Goal: Information Seeking & Learning: Check status

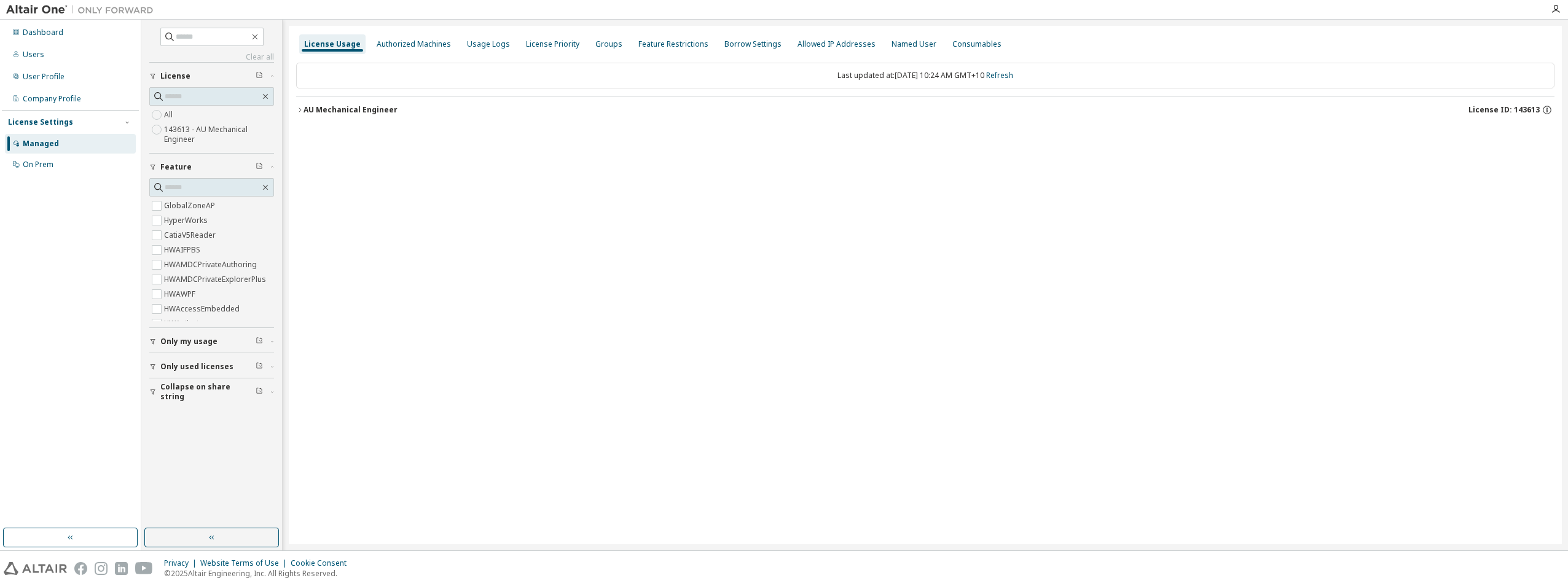
click at [300, 109] on icon "button" at bounding box center [300, 109] width 7 height 7
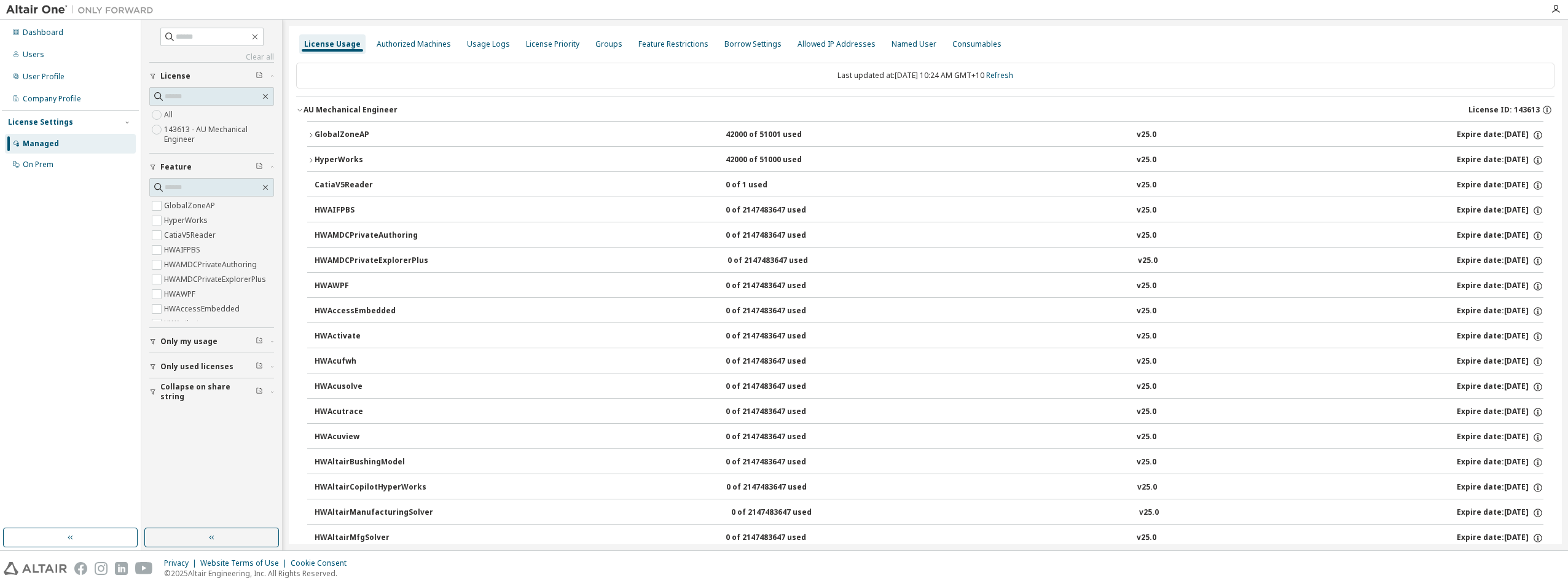
click at [317, 130] on div "GlobalZoneAP" at bounding box center [370, 135] width 111 height 11
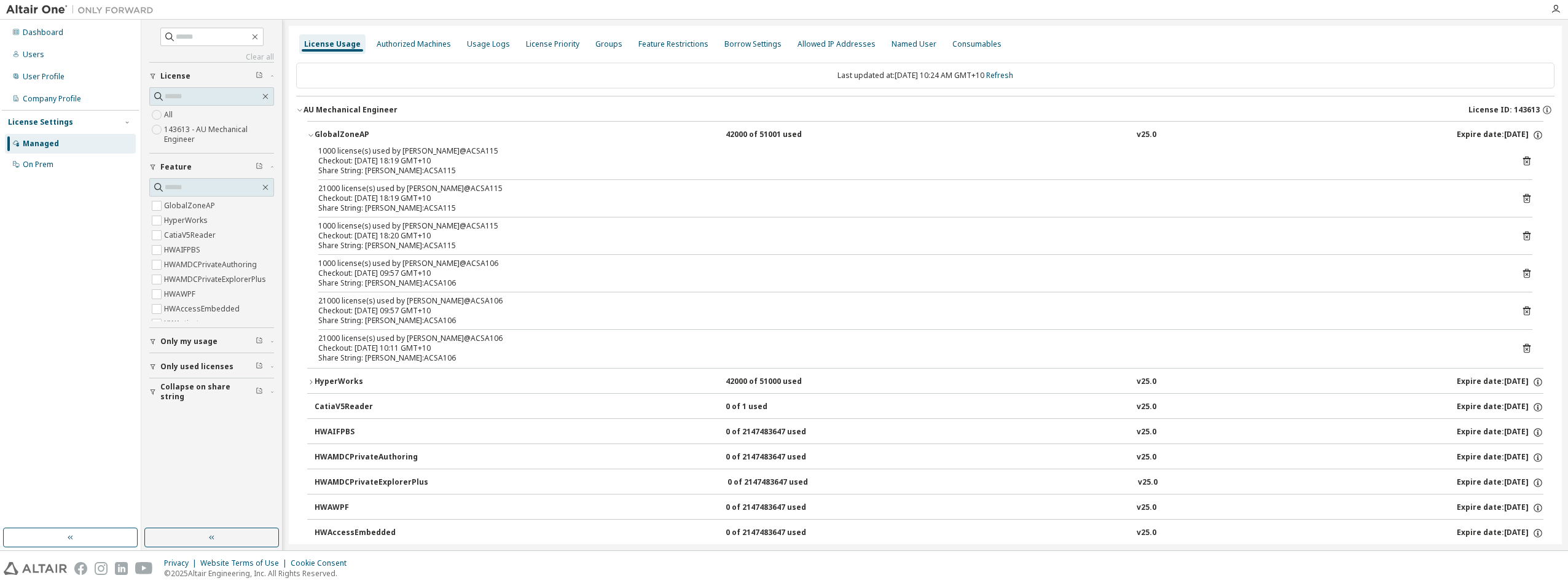
click at [414, 274] on div "Checkout: 2025-09-11 09:57 GMT+10" at bounding box center [911, 273] width 1185 height 10
drag, startPoint x: 446, startPoint y: 283, endPoint x: 317, endPoint y: 258, distance: 131.4
click at [317, 258] on div "1000 license(s) used by n.rayner@ACSA115 Checkout: 2025-09-08 18:19 GMT+10 Shar…" at bounding box center [925, 257] width 1236 height 222
drag, startPoint x: 317, startPoint y: 258, endPoint x: 441, endPoint y: 320, distance: 138.6
click at [441, 320] on div "Share String: j.zadnik:ACSA106" at bounding box center [911, 320] width 1185 height 10
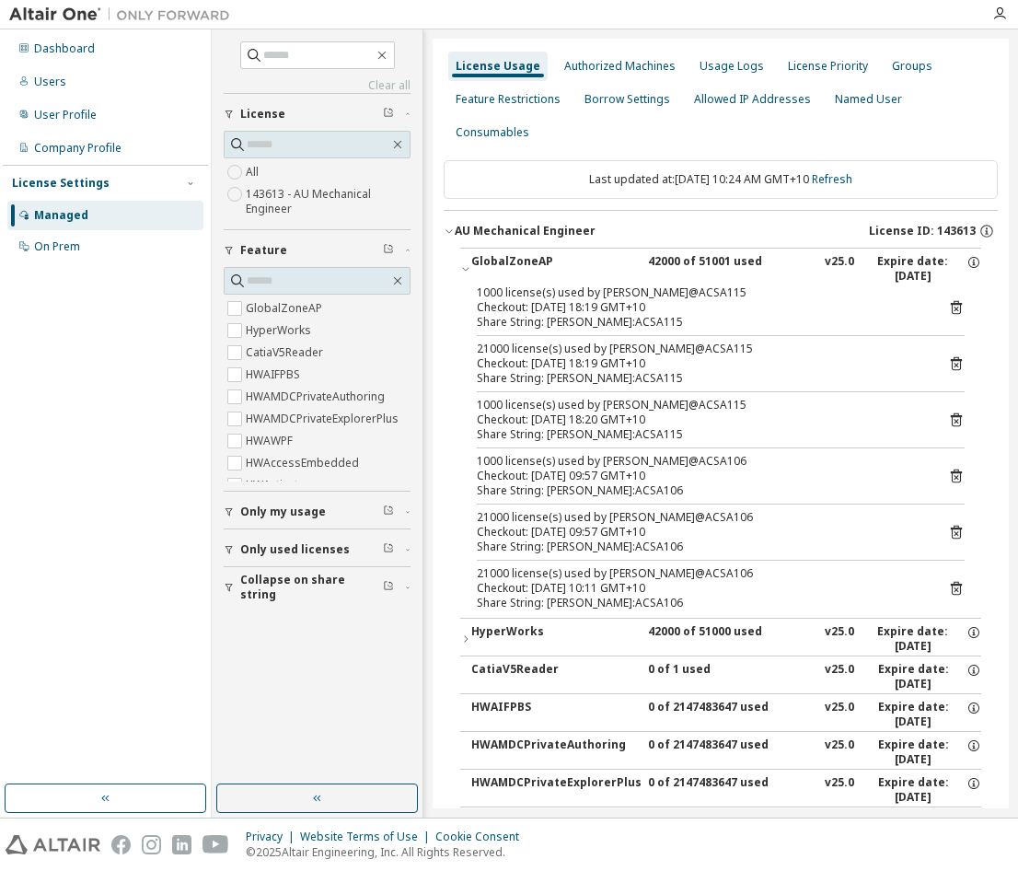
click at [75, 594] on div "Dashboard Users User Profile Company Profile License Settings Managed On Prem" at bounding box center [105, 406] width 205 height 749
click at [1, 164] on div "Dashboard Users User Profile Company Profile License Settings Managed On Prem" at bounding box center [106, 423] width 212 height 788
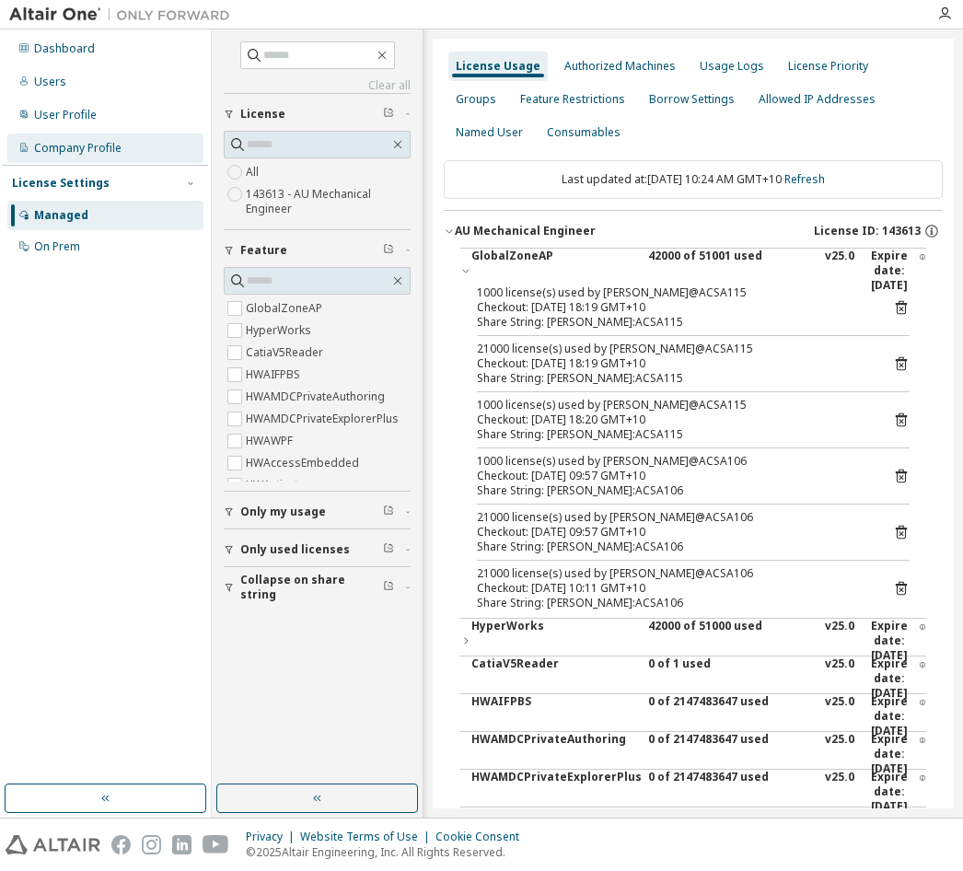
click at [117, 152] on div "Company Profile" at bounding box center [77, 148] width 87 height 15
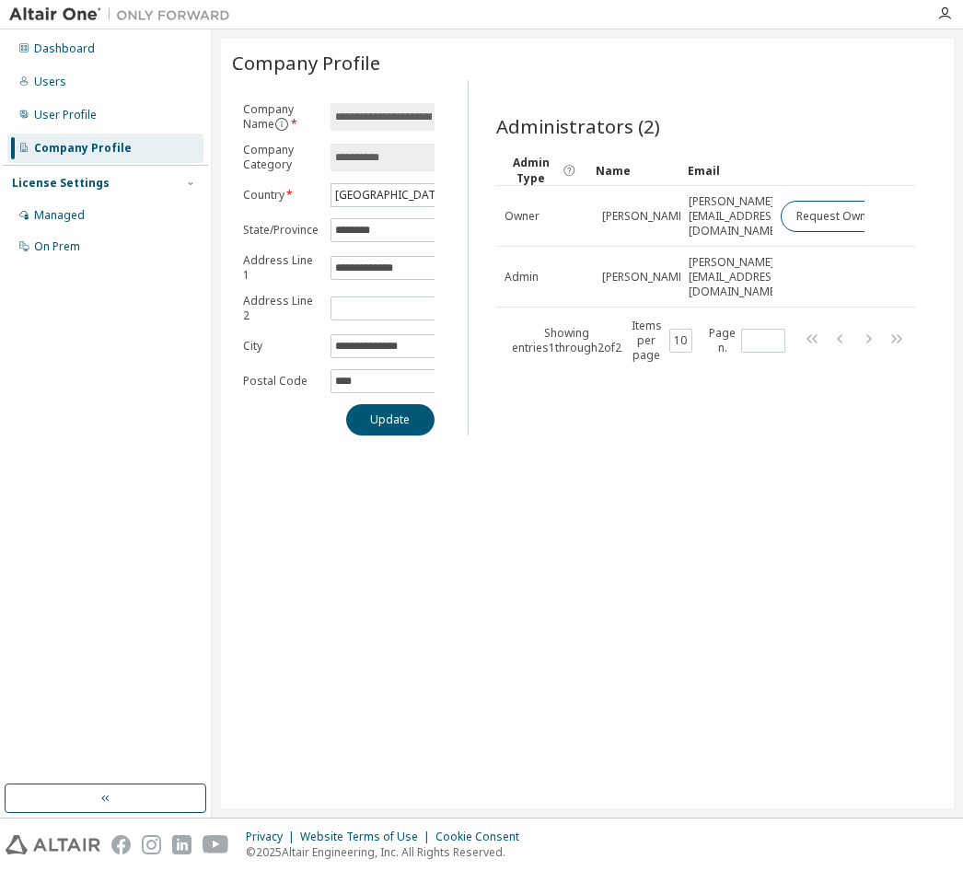
click at [612, 687] on div "**********" at bounding box center [587, 423] width 732 height 769
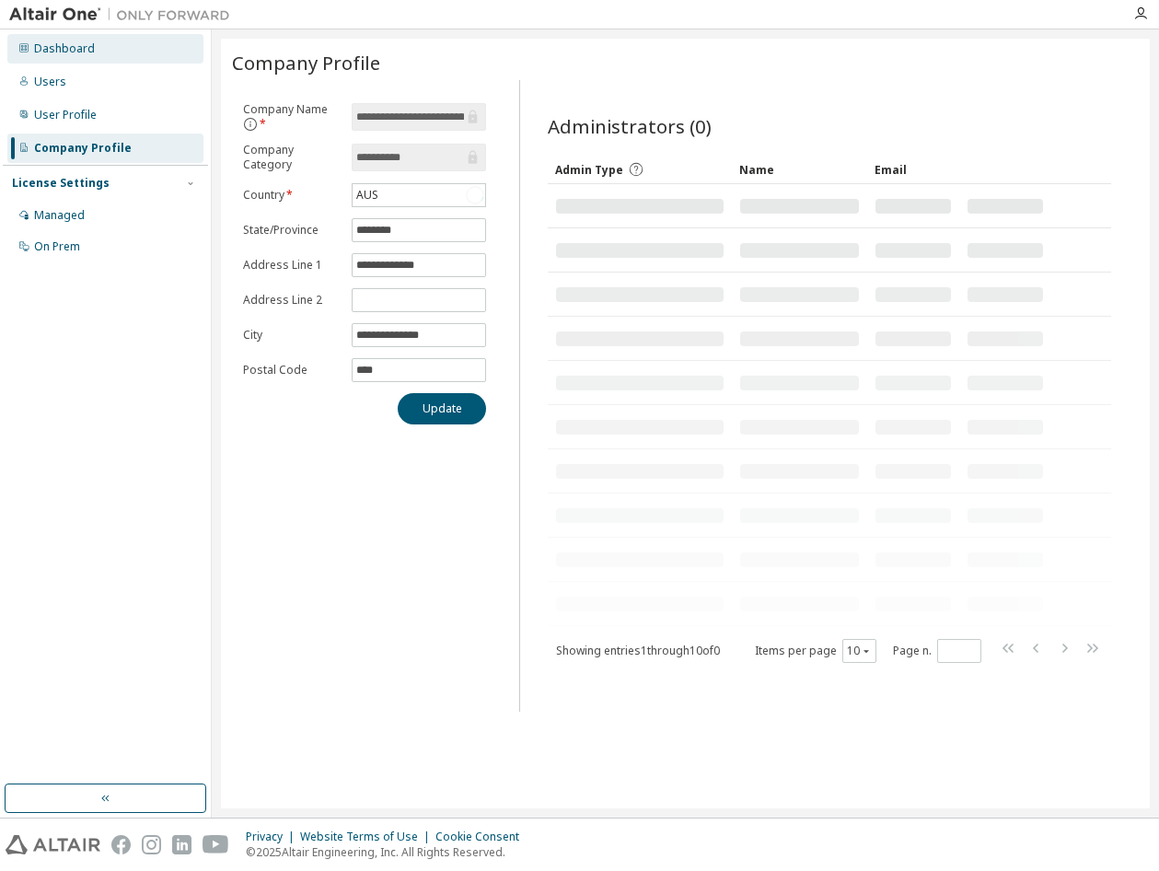
click at [71, 48] on div "Dashboard" at bounding box center [64, 48] width 61 height 15
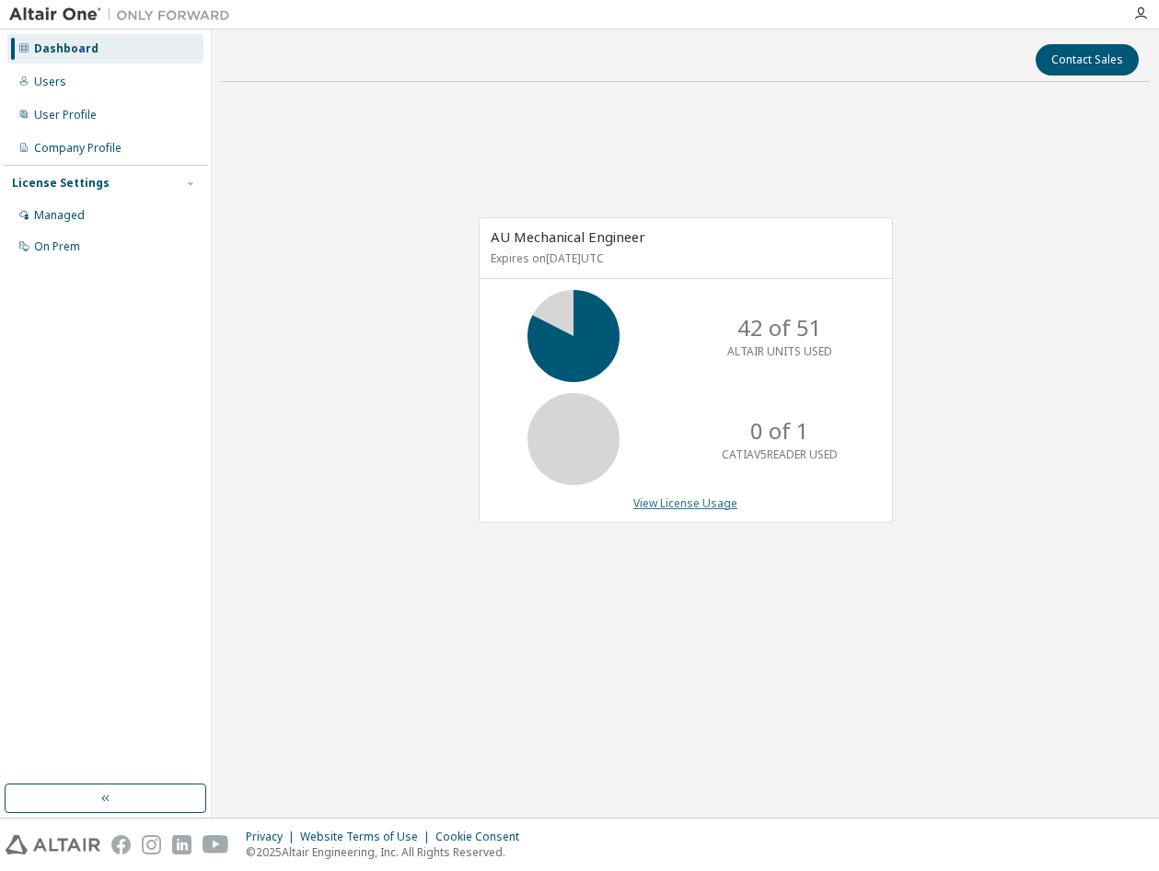
click at [638, 501] on link "View License Usage" at bounding box center [685, 503] width 104 height 16
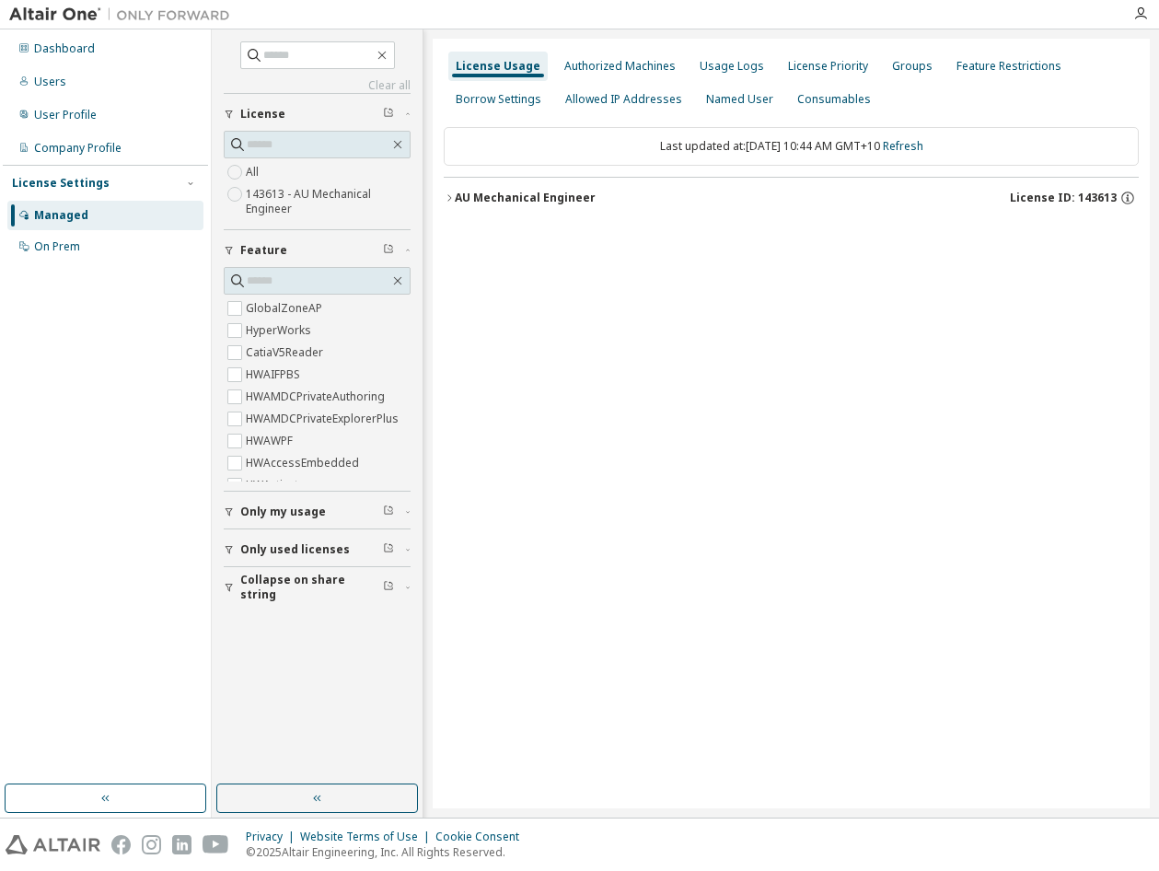
click at [458, 211] on button "AU Mechanical Engineer License ID: 143613" at bounding box center [791, 198] width 695 height 40
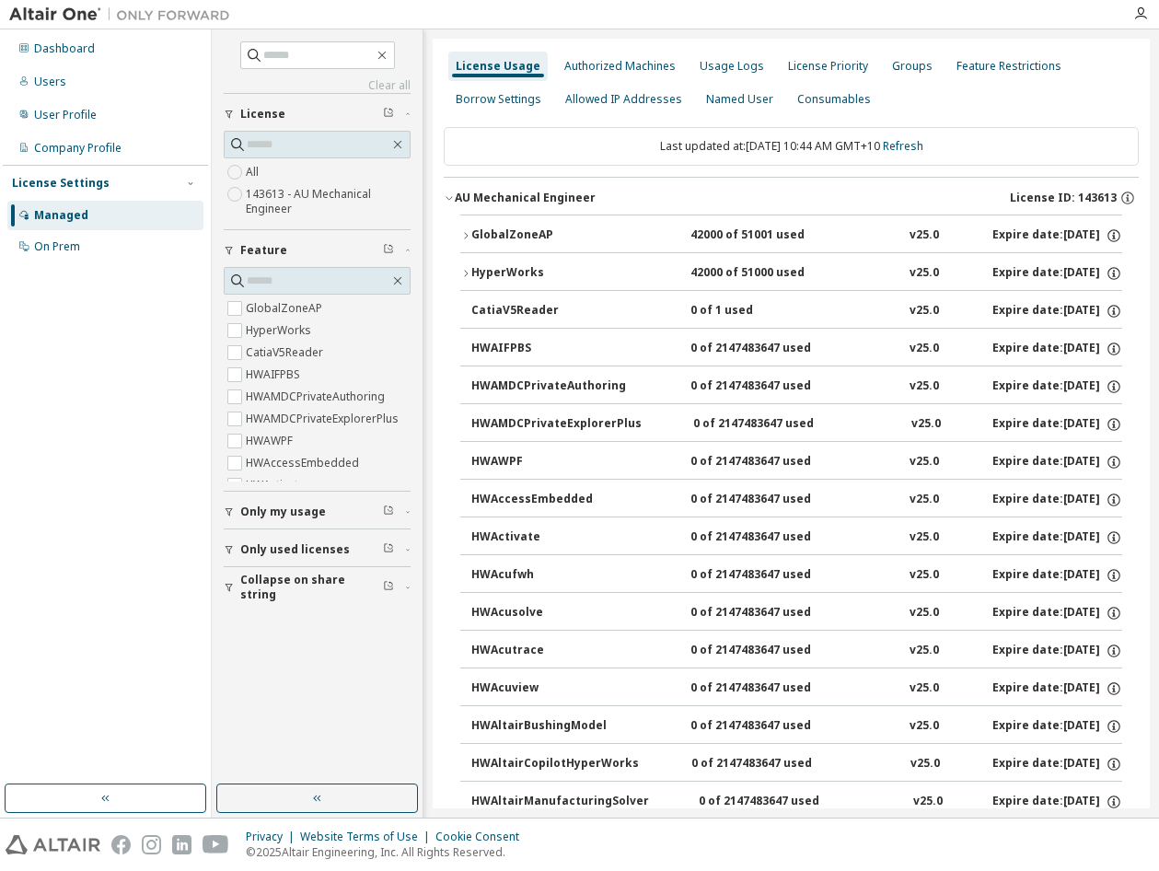
click at [453, 198] on icon "button" at bounding box center [449, 197] width 11 height 11
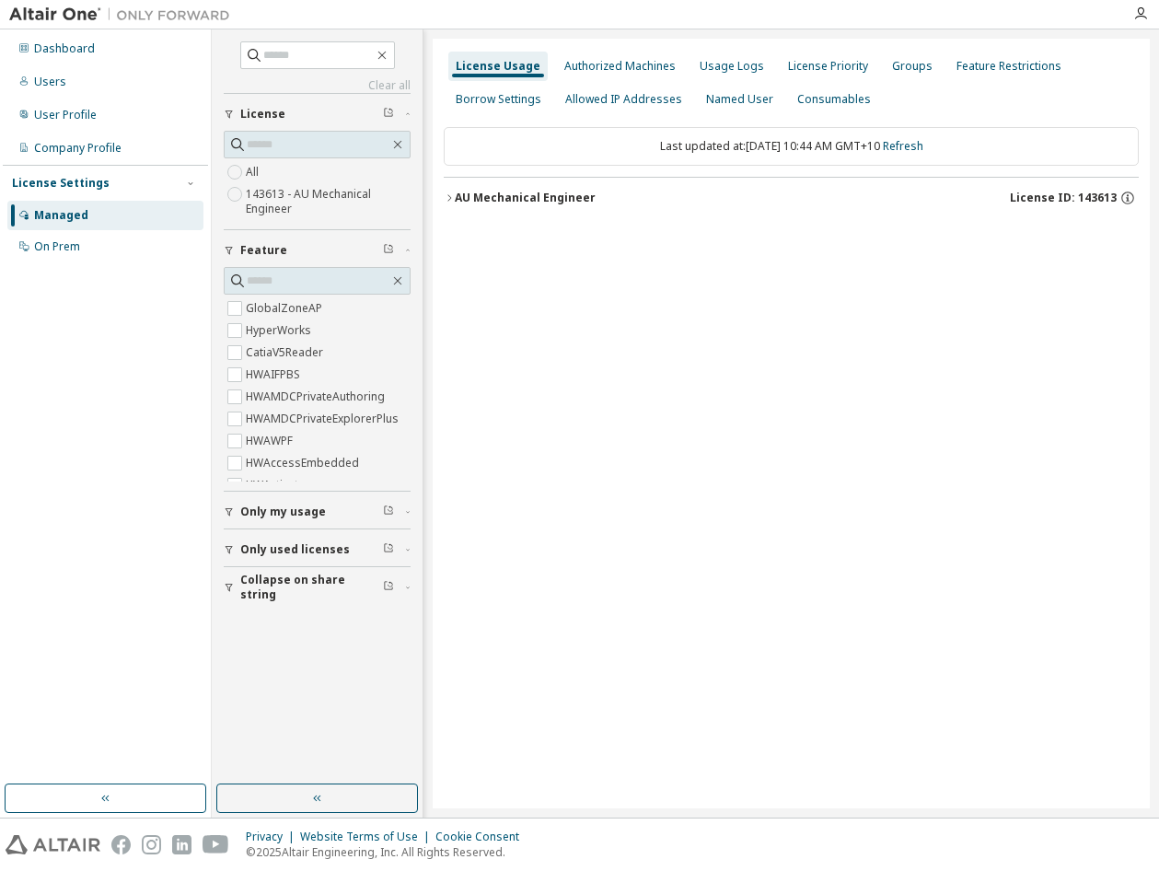
click at [453, 198] on icon "button" at bounding box center [449, 197] width 11 height 11
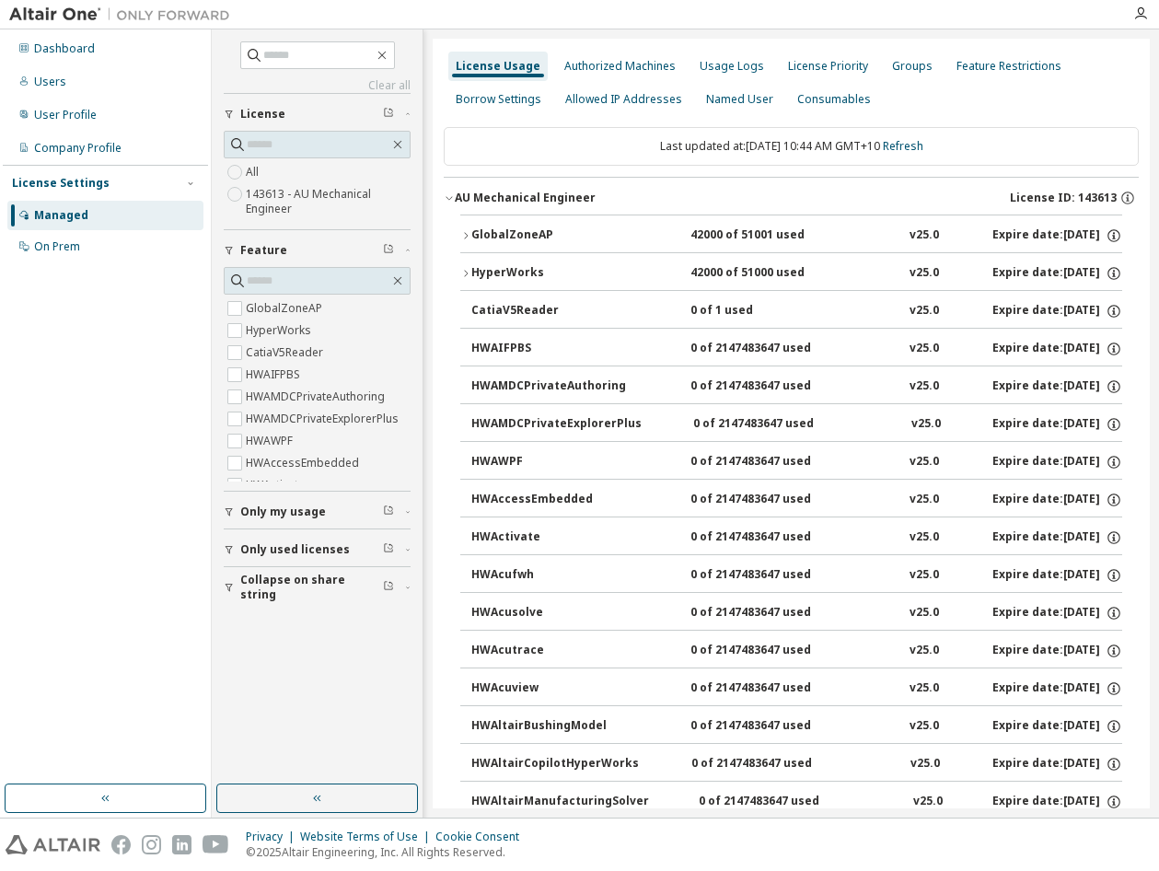
click at [469, 238] on icon "button" at bounding box center [465, 235] width 11 height 11
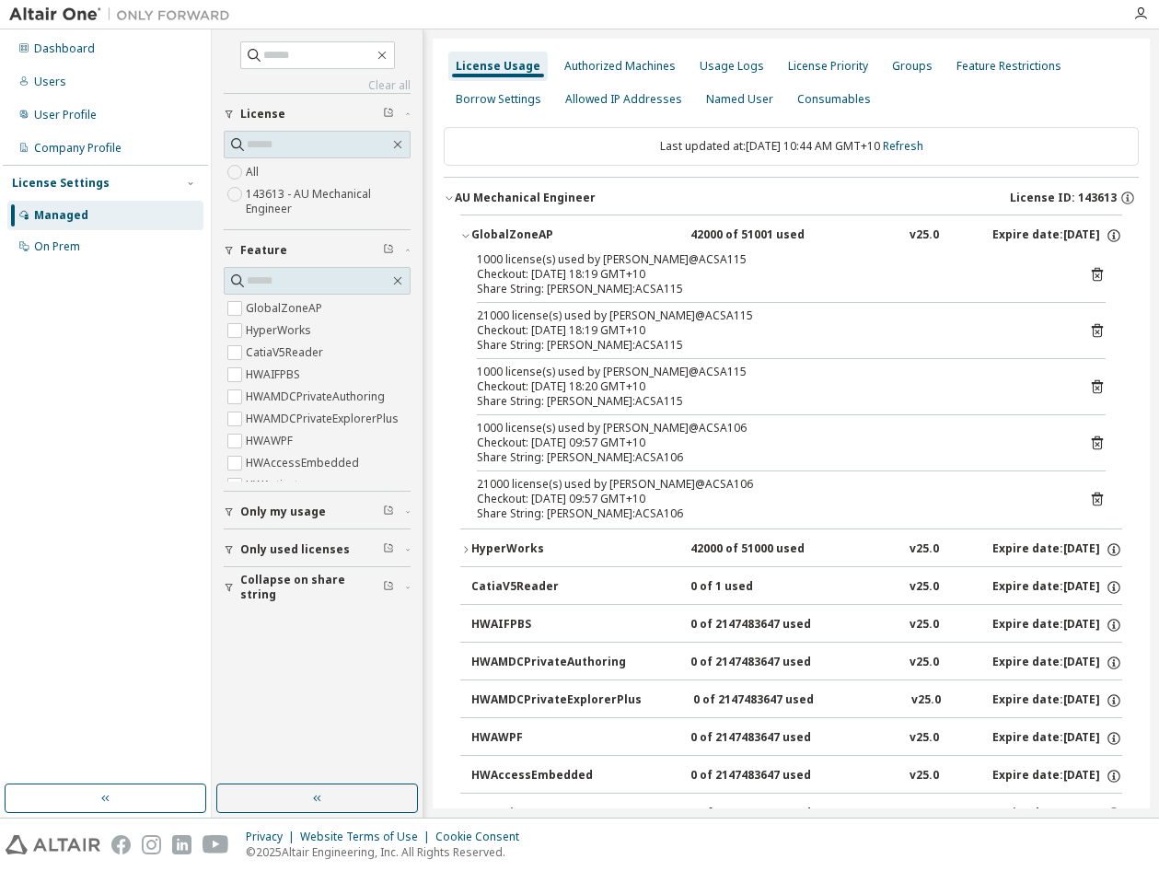
click at [631, 450] on div "Share String: j.zadnik:ACSA106" at bounding box center [769, 457] width 584 height 15
click at [1090, 443] on icon at bounding box center [1097, 442] width 17 height 17
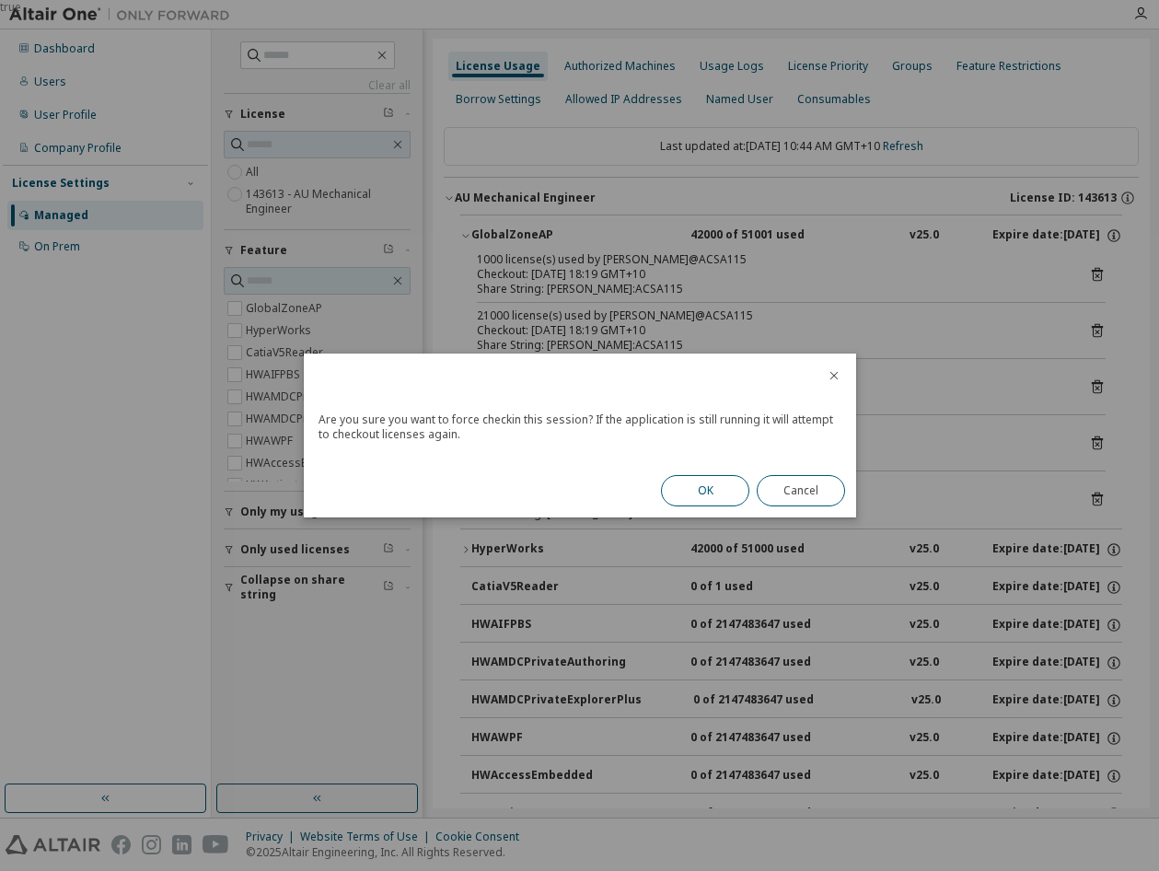
click at [725, 497] on button "OK" at bounding box center [705, 490] width 88 height 31
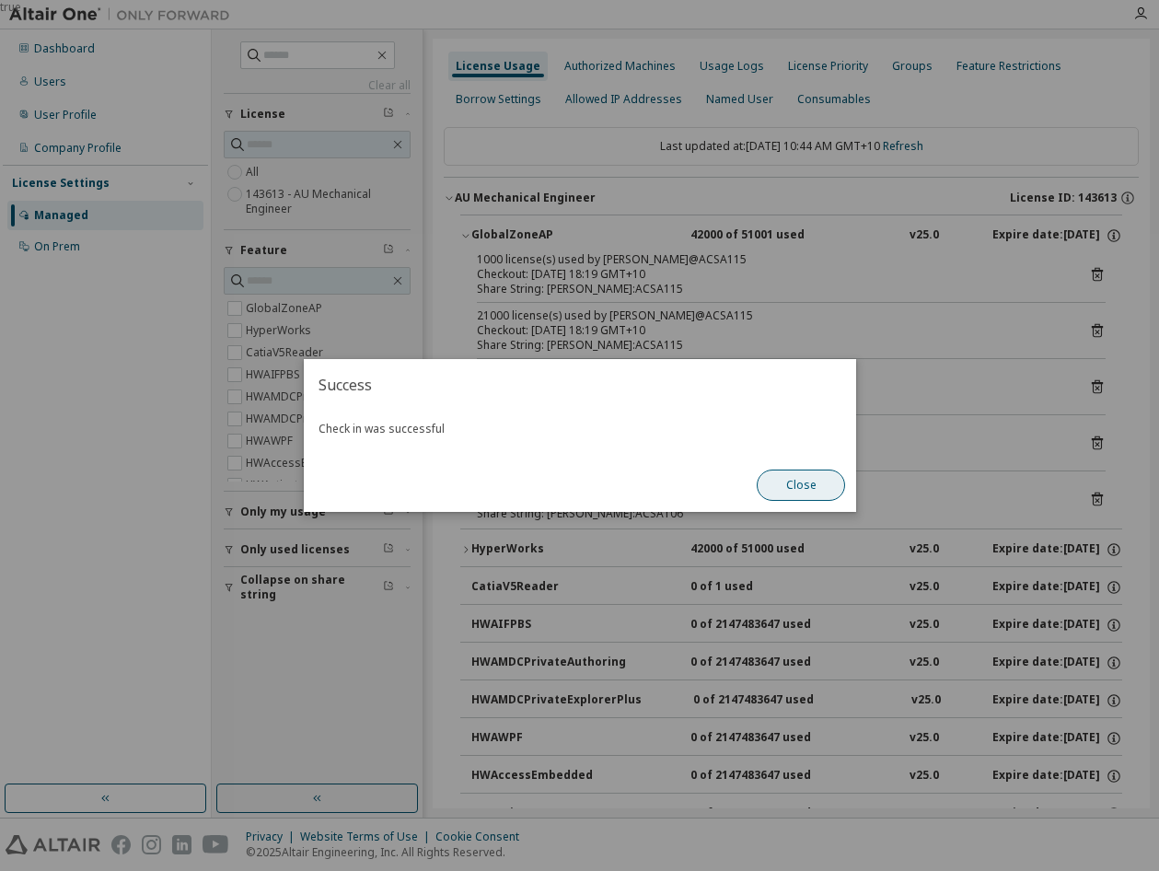
click at [782, 486] on button "Close" at bounding box center [800, 484] width 88 height 31
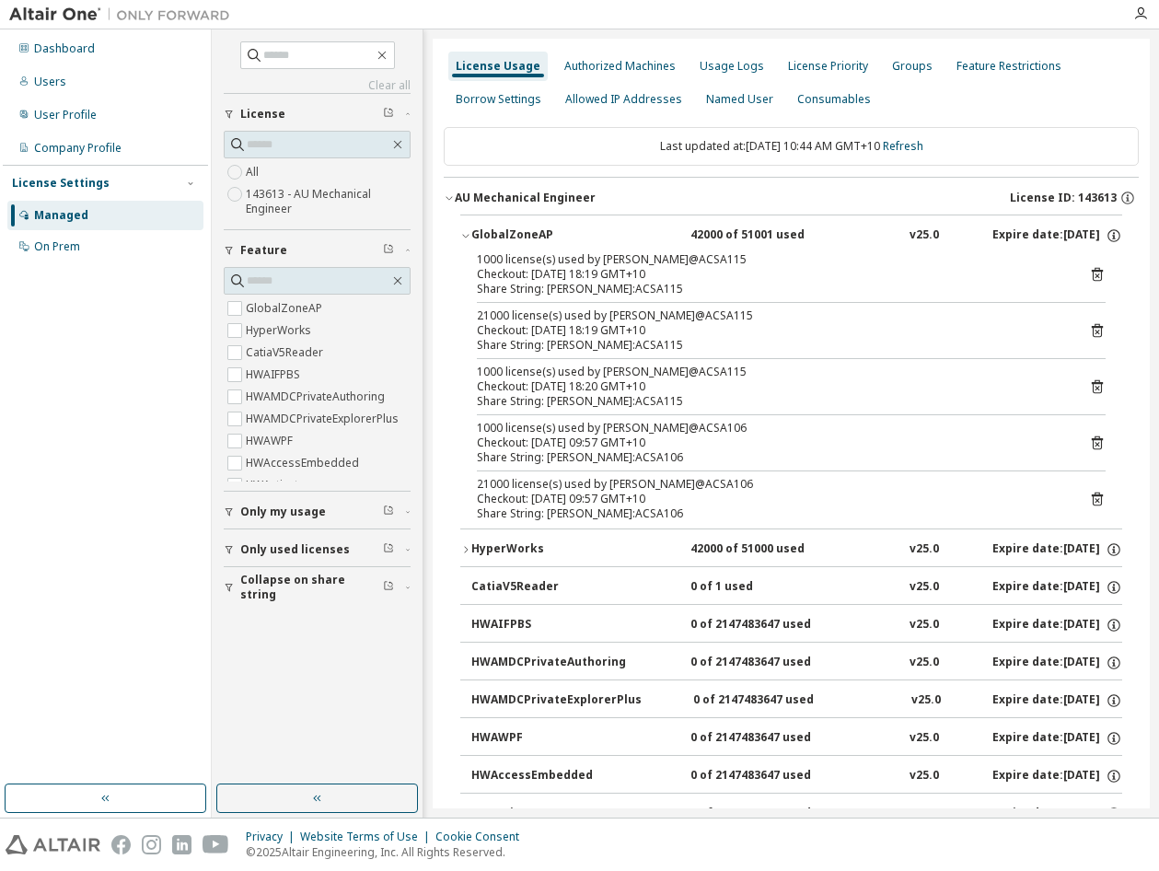
click at [1079, 501] on div "21000 license(s) used by j.zadnik@ACSA106 Checkout: 2025-09-11 09:57 GMT+10 Sha…" at bounding box center [791, 499] width 628 height 44
click at [1091, 501] on icon at bounding box center [1096, 499] width 11 height 14
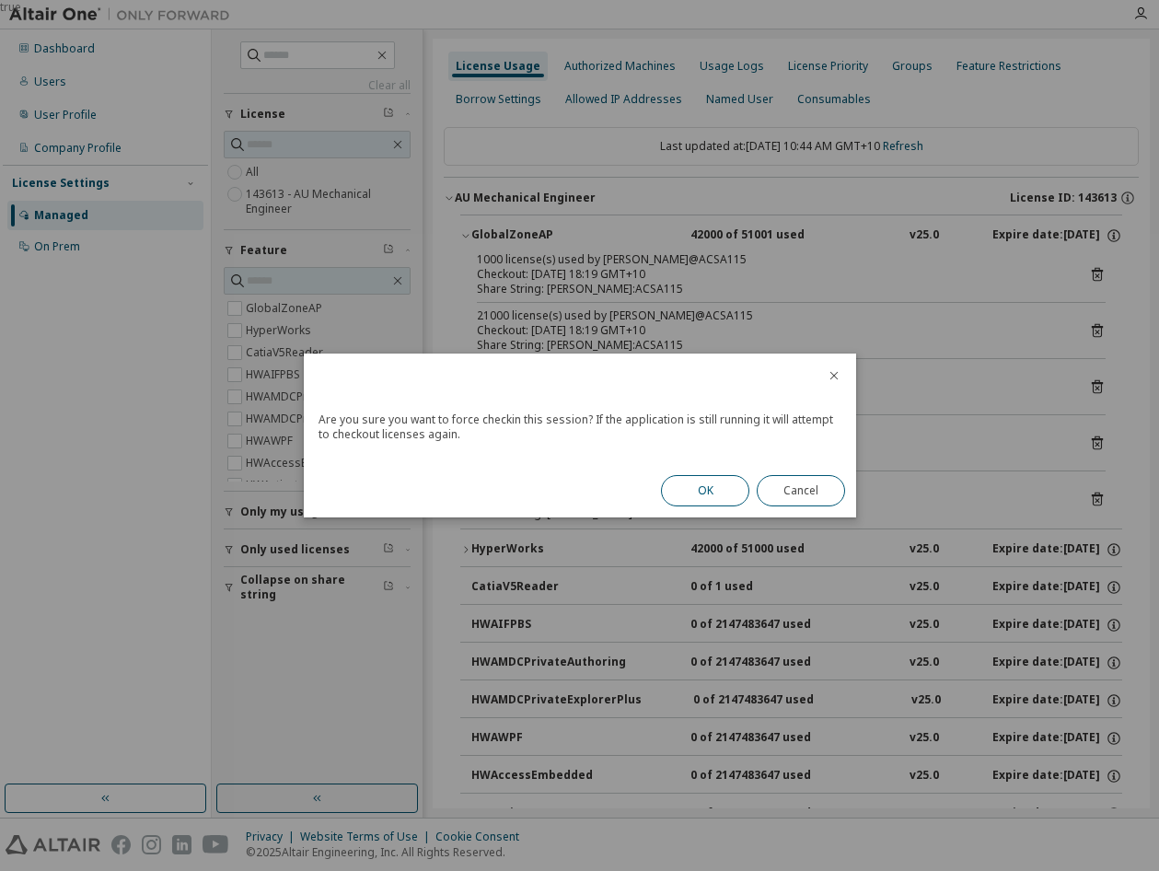
click at [690, 502] on button "OK" at bounding box center [705, 490] width 88 height 31
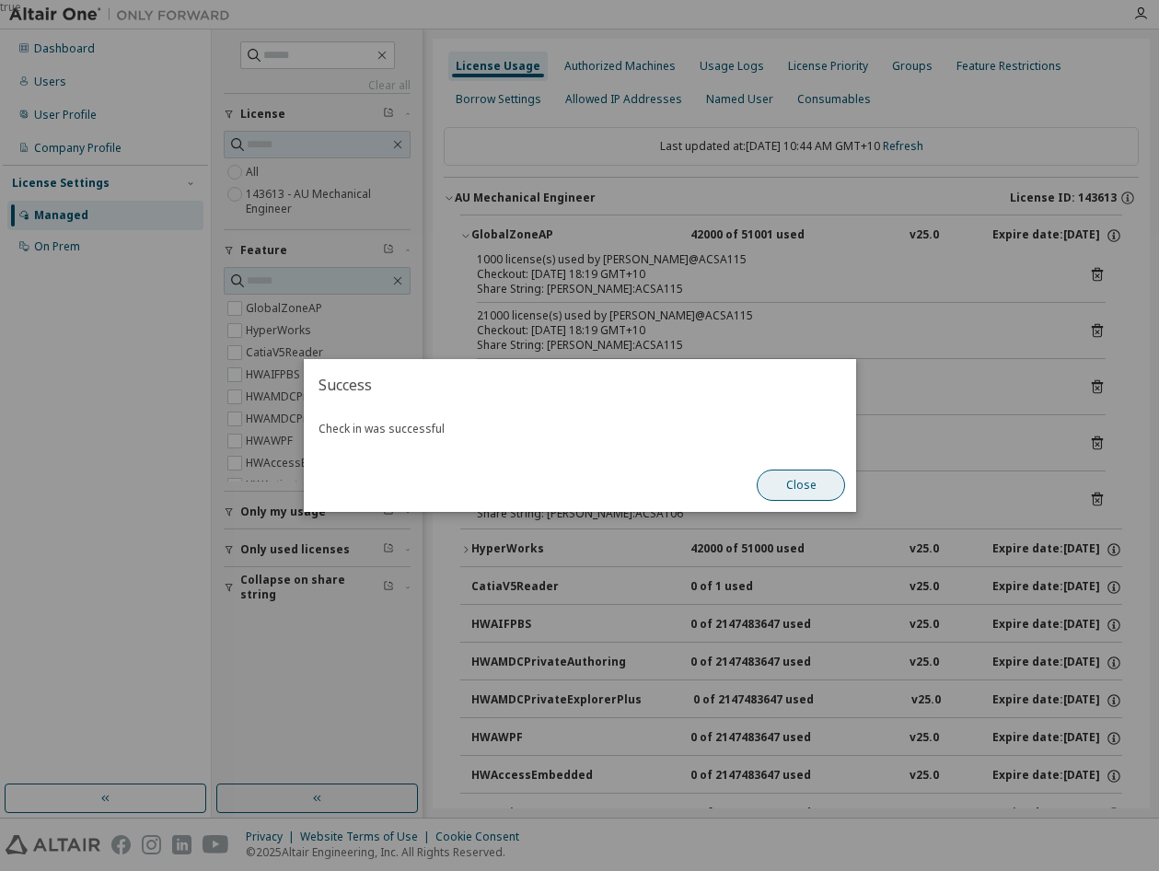
click at [793, 486] on button "Close" at bounding box center [800, 484] width 88 height 31
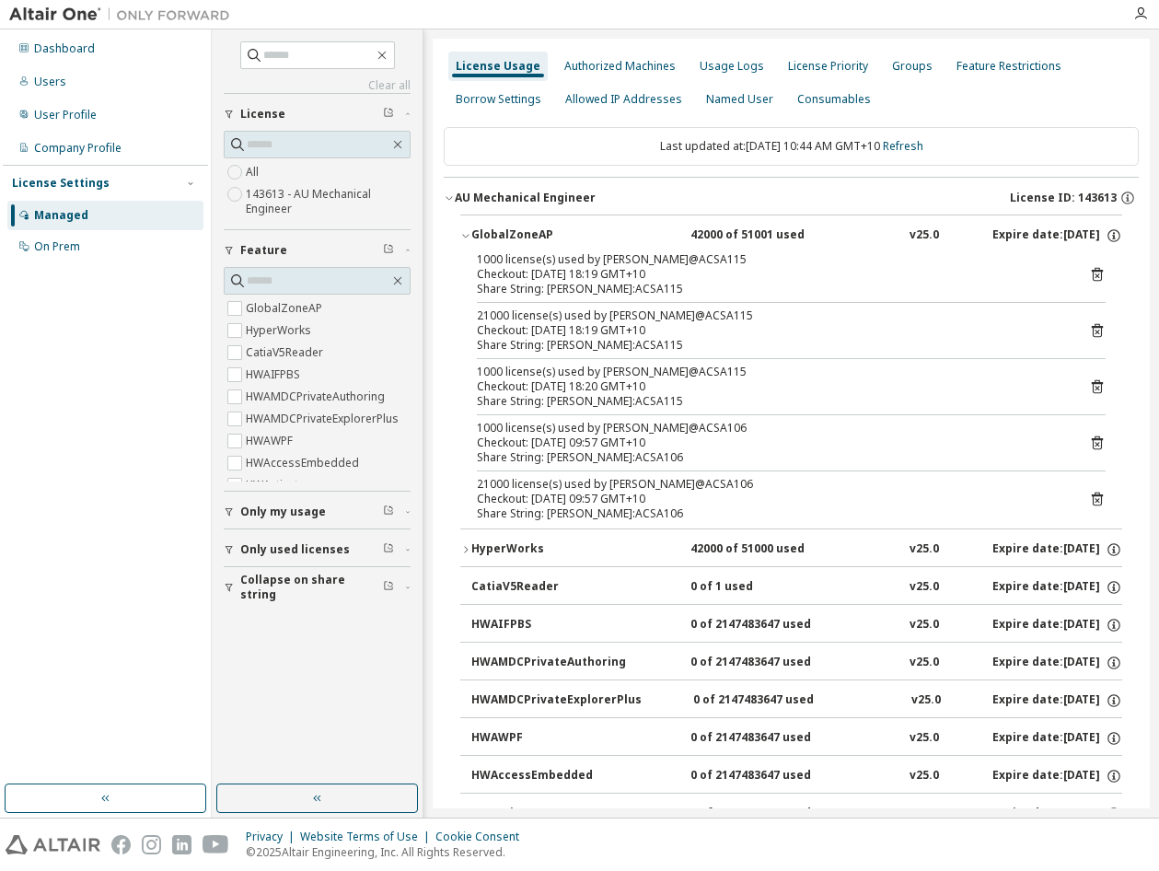
click at [506, 233] on div "GlobalZoneAP" at bounding box center [554, 235] width 166 height 17
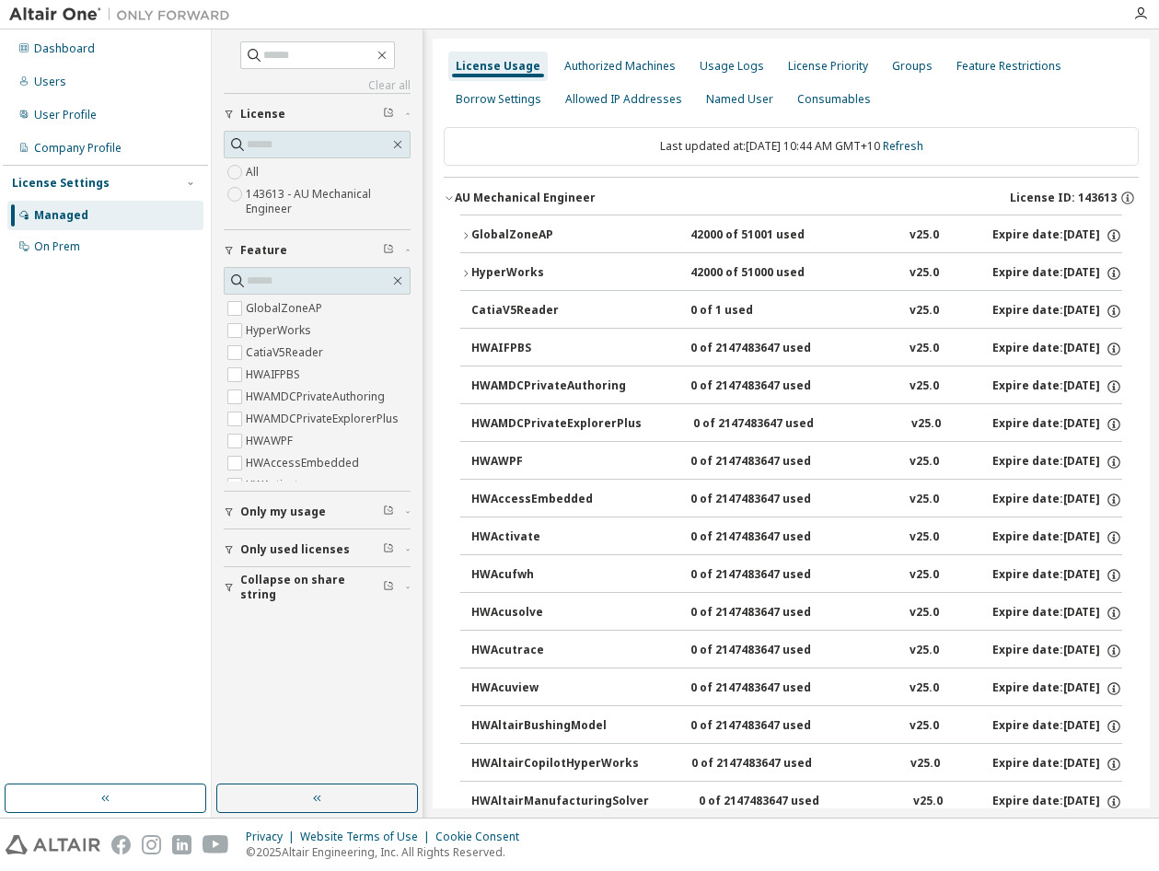
click at [497, 233] on div "GlobalZoneAP" at bounding box center [554, 235] width 166 height 17
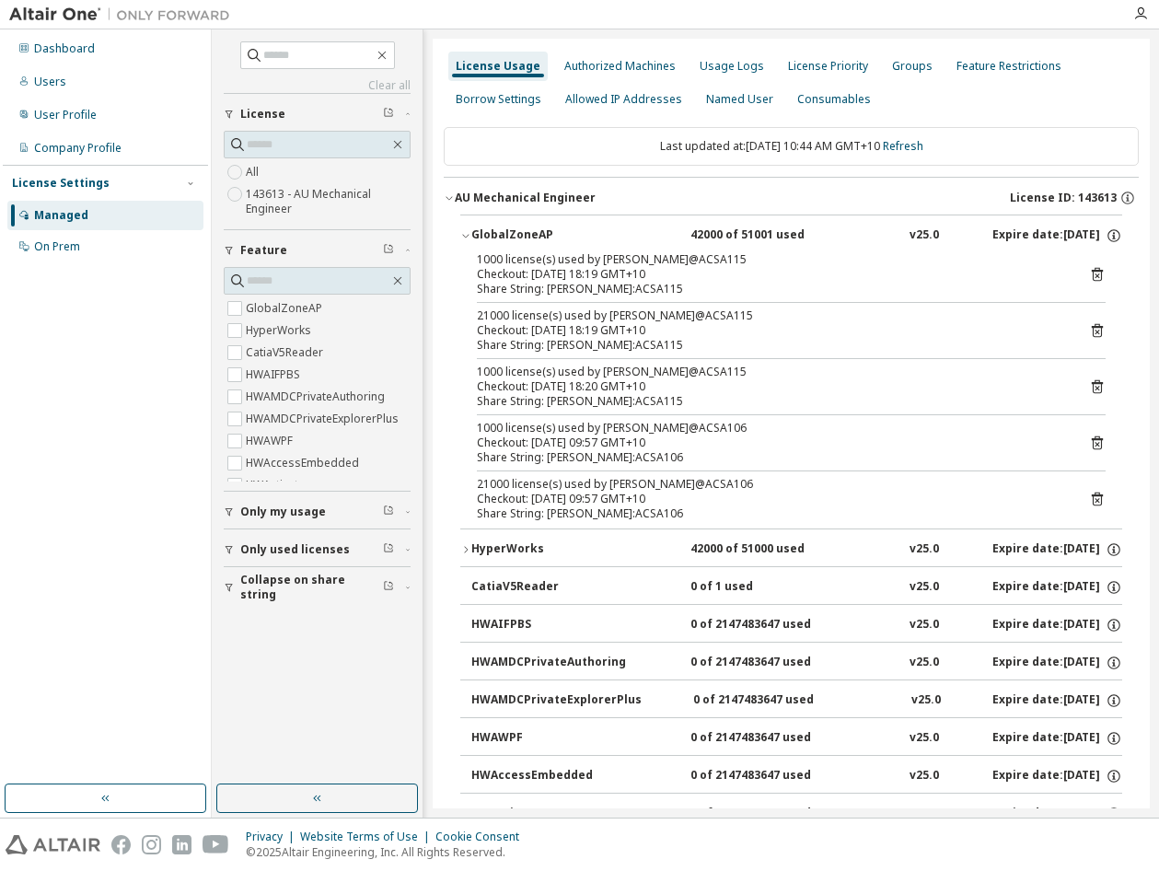
click at [463, 199] on div "AU Mechanical Engineer" at bounding box center [525, 197] width 141 height 15
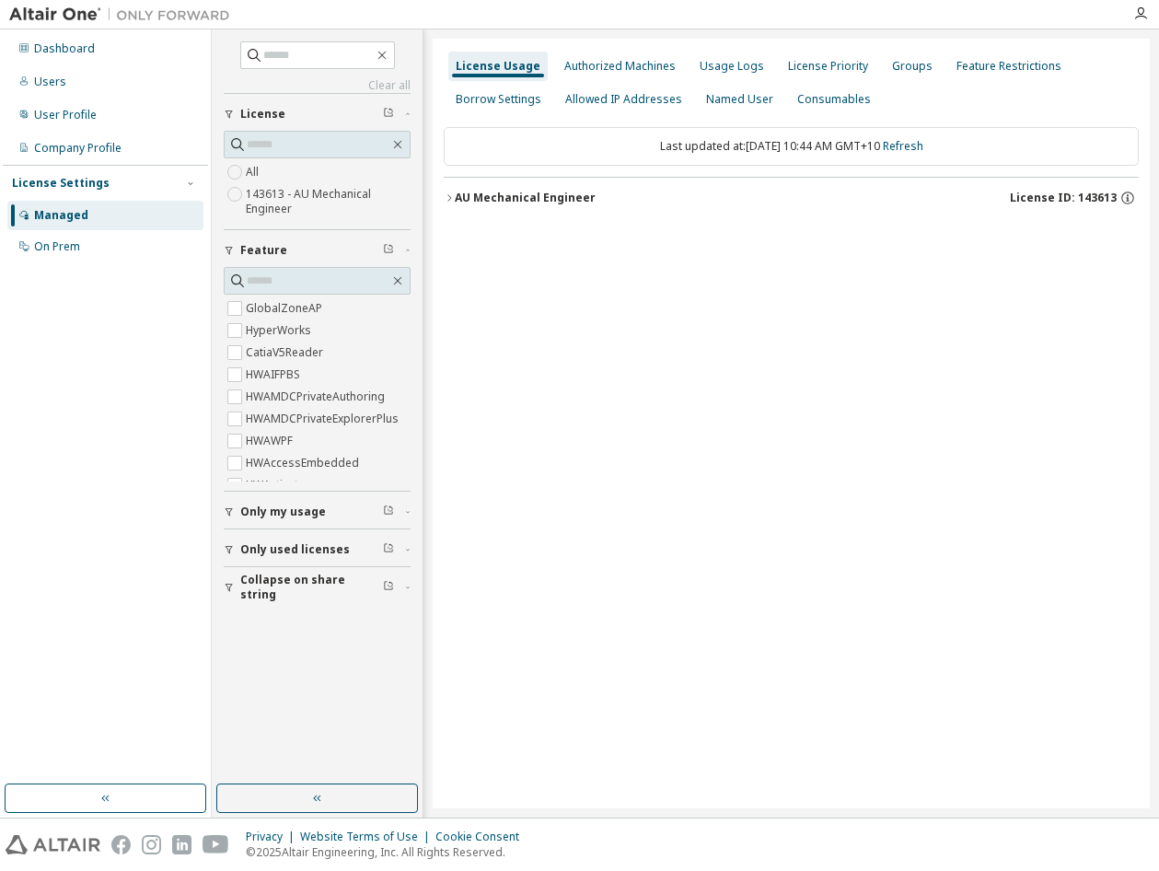
click at [461, 198] on div "AU Mechanical Engineer" at bounding box center [525, 197] width 141 height 15
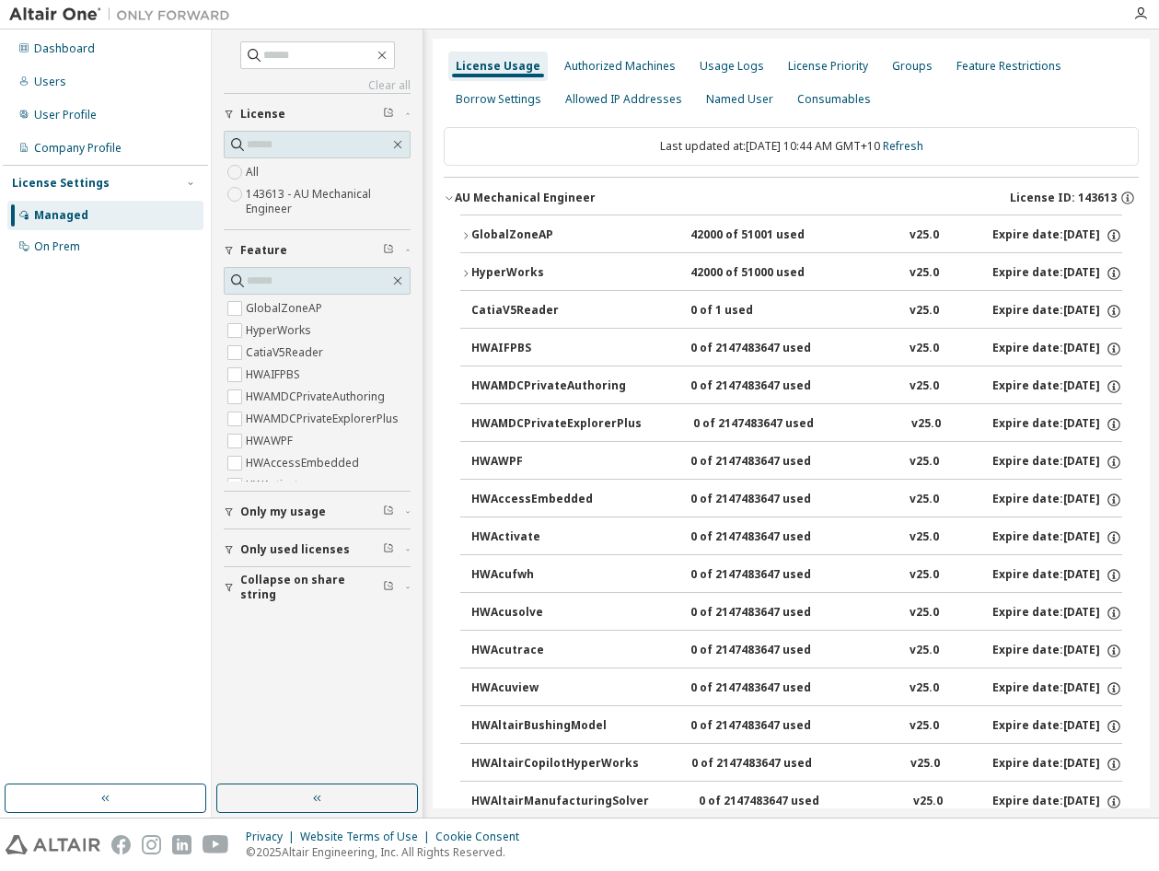
click at [483, 229] on div "GlobalZoneAP" at bounding box center [554, 235] width 166 height 17
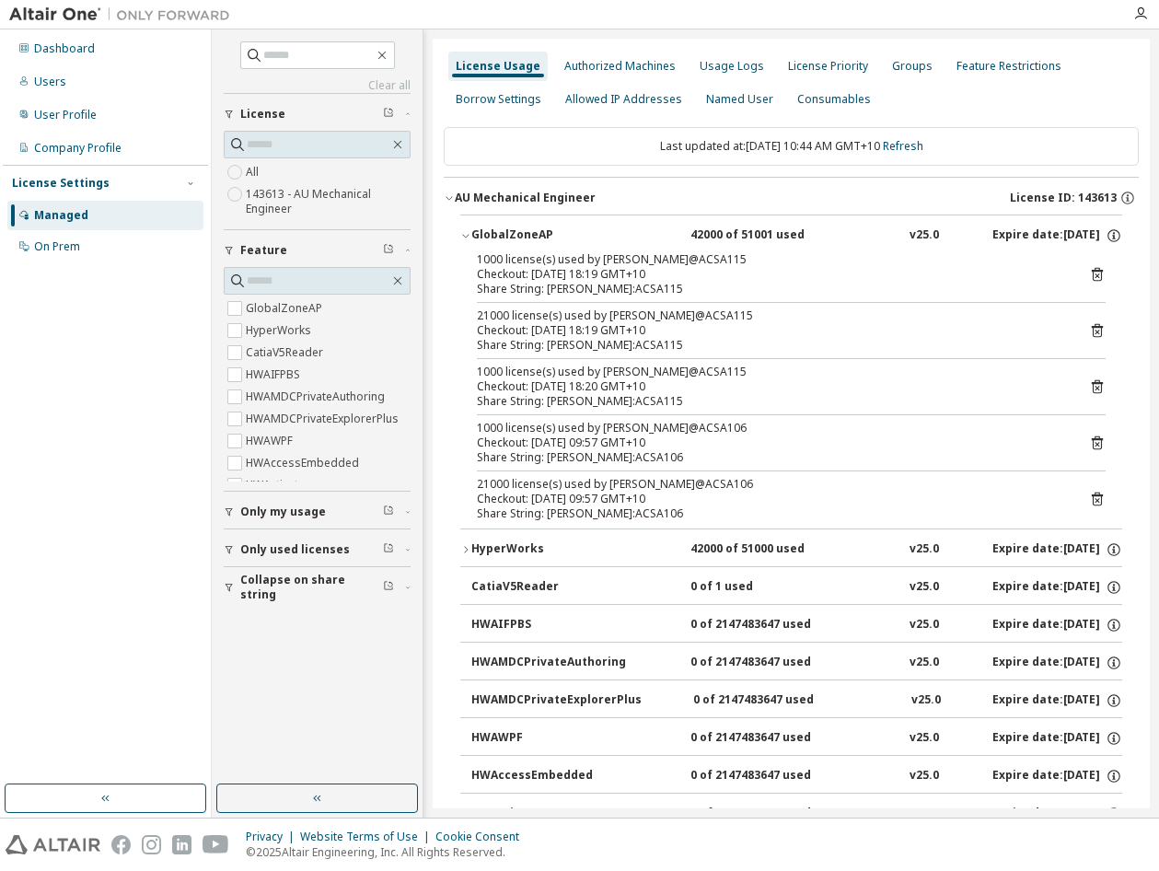
click at [548, 450] on div "Share String: j.zadnik:ACSA106" at bounding box center [769, 457] width 584 height 15
click at [602, 422] on div "1000 license(s) used by j.zadnik@ACSA106" at bounding box center [769, 428] width 584 height 15
click at [669, 452] on div "Share String: j.zadnik:ACSA106" at bounding box center [769, 457] width 584 height 15
click at [1079, 443] on div "1000 license(s) used by j.zadnik@ACSA106 Checkout: 2025-09-11 09:57 GMT+10 Shar…" at bounding box center [791, 443] width 628 height 44
click at [1094, 443] on icon at bounding box center [1096, 444] width 5 height 5
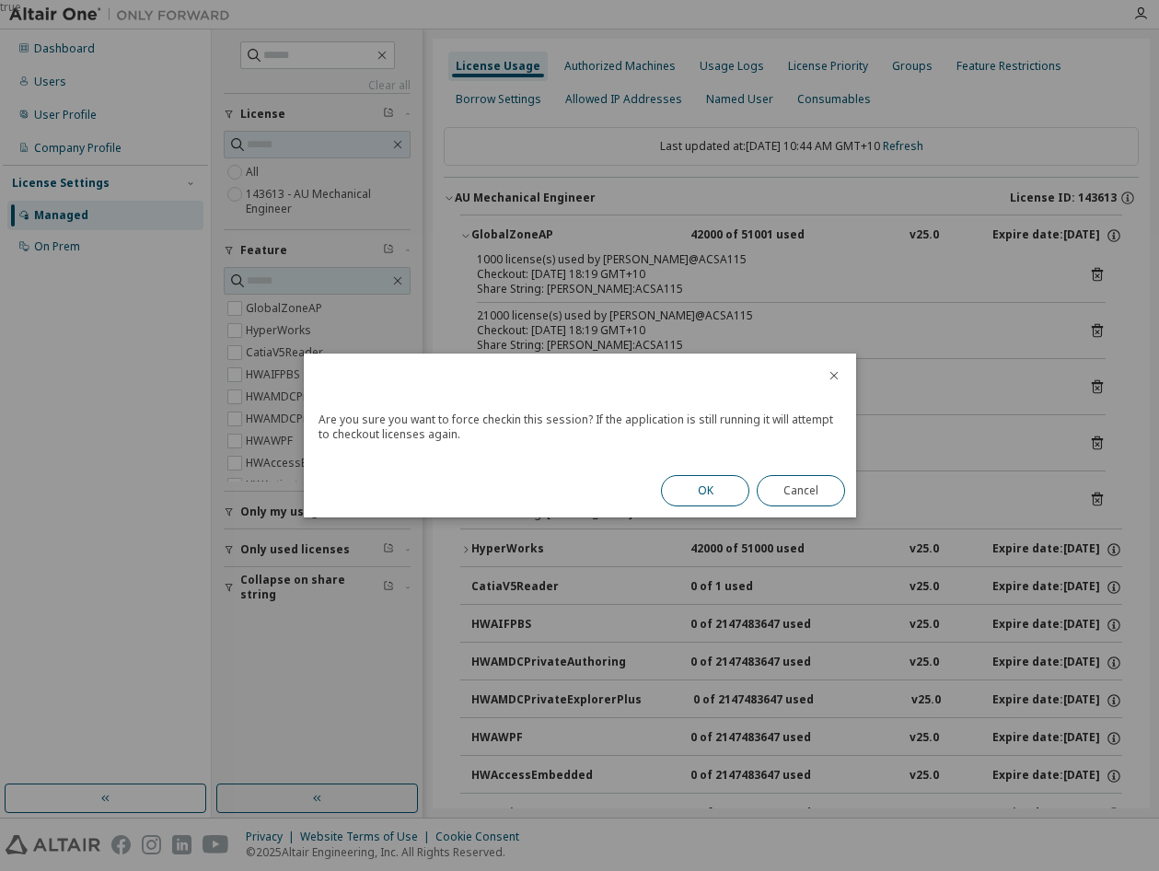
click at [707, 486] on button "OK" at bounding box center [705, 490] width 88 height 31
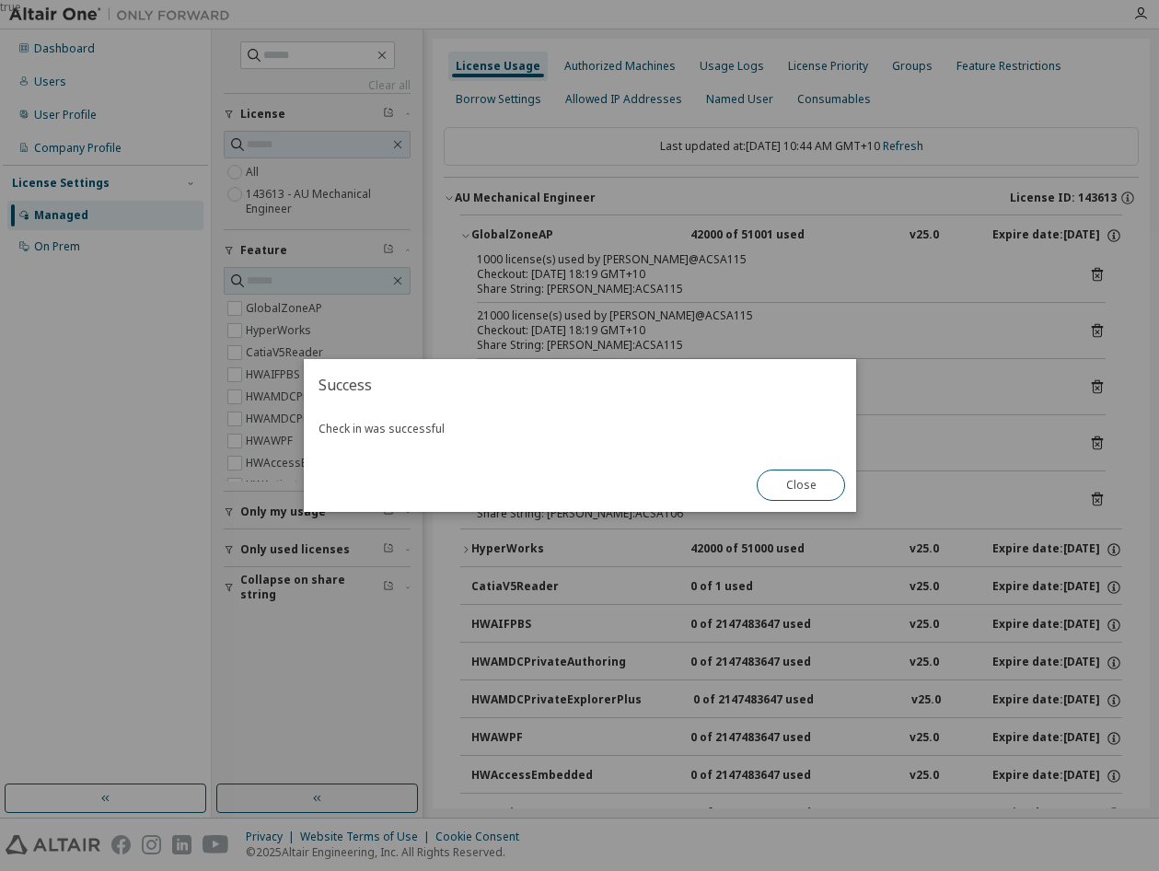
click at [829, 501] on div "Close" at bounding box center [800, 484] width 110 height 53
click at [803, 490] on button "Close" at bounding box center [800, 484] width 88 height 31
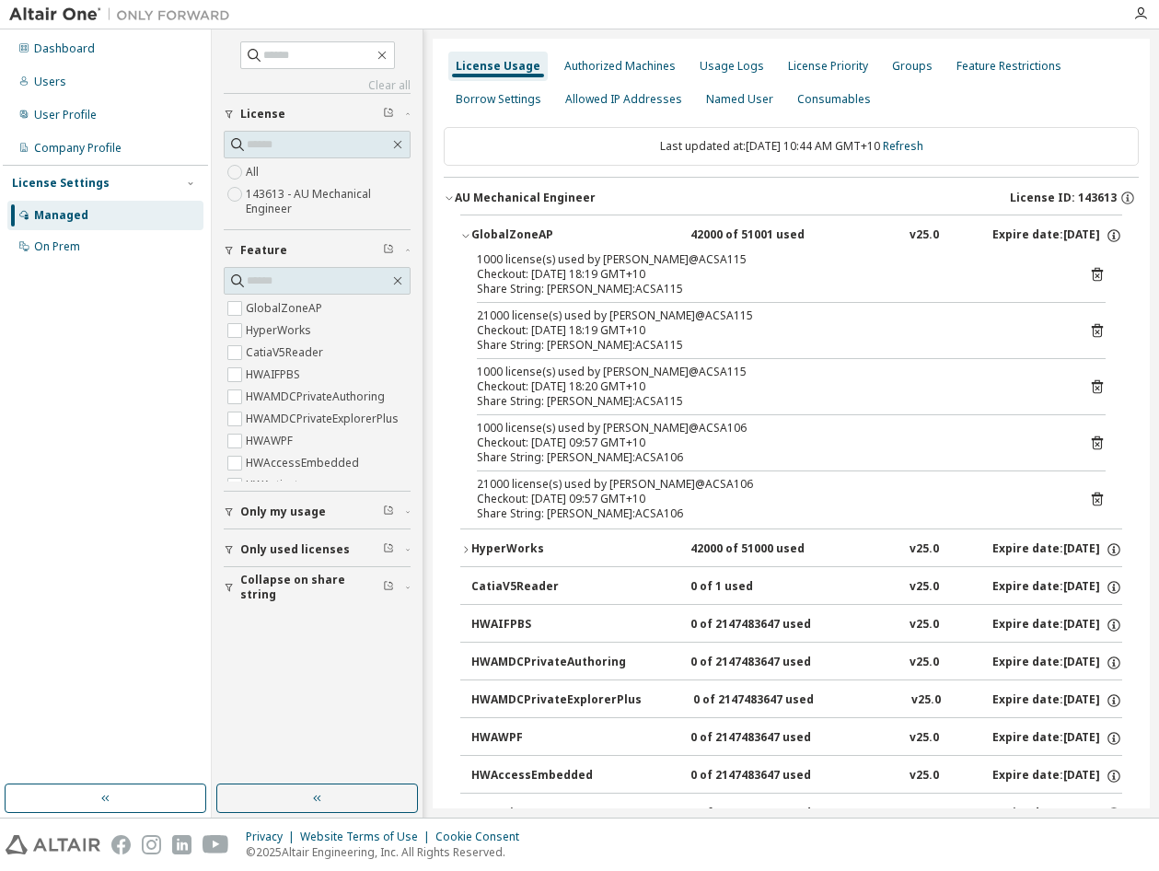
click at [1091, 505] on icon at bounding box center [1096, 499] width 11 height 14
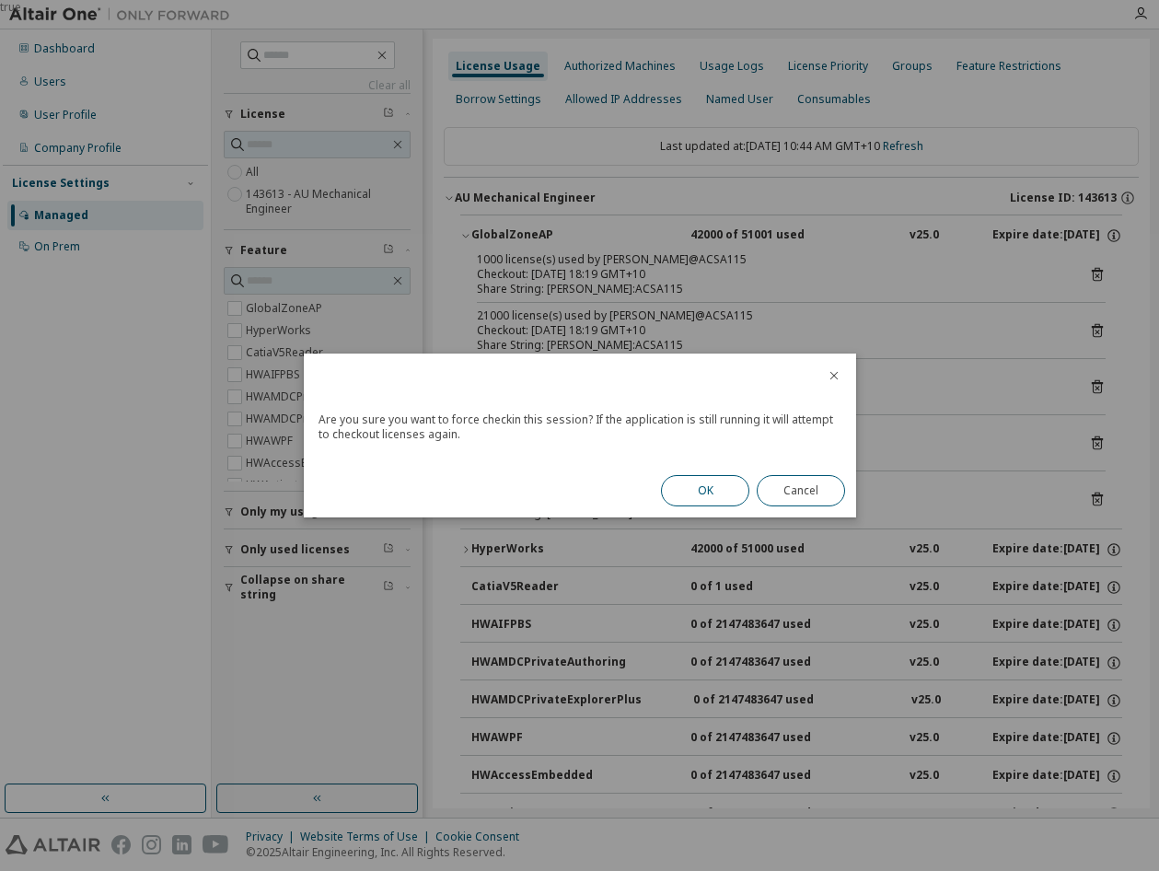
click at [727, 494] on button "OK" at bounding box center [705, 490] width 88 height 31
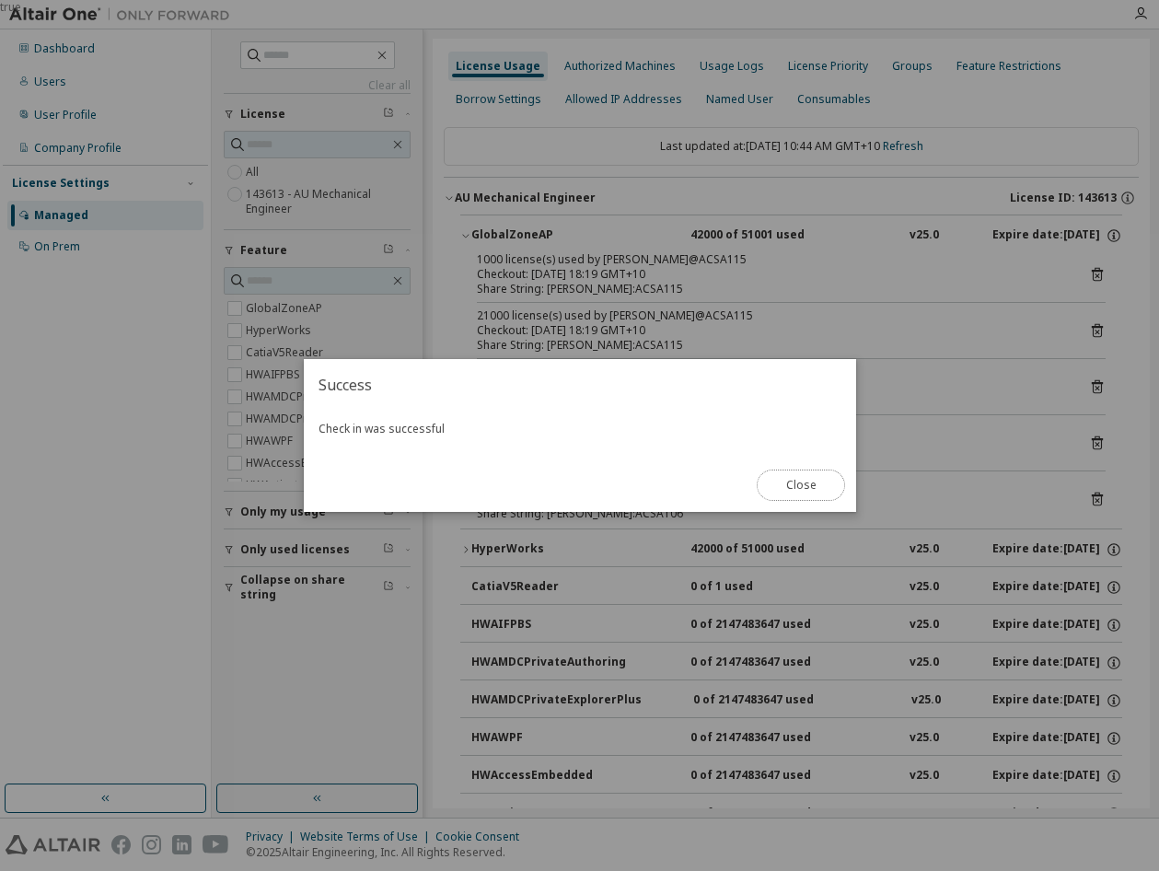
drag, startPoint x: 807, startPoint y: 482, endPoint x: 462, endPoint y: 214, distance: 436.8
click at [807, 482] on button "Close" at bounding box center [800, 484] width 88 height 31
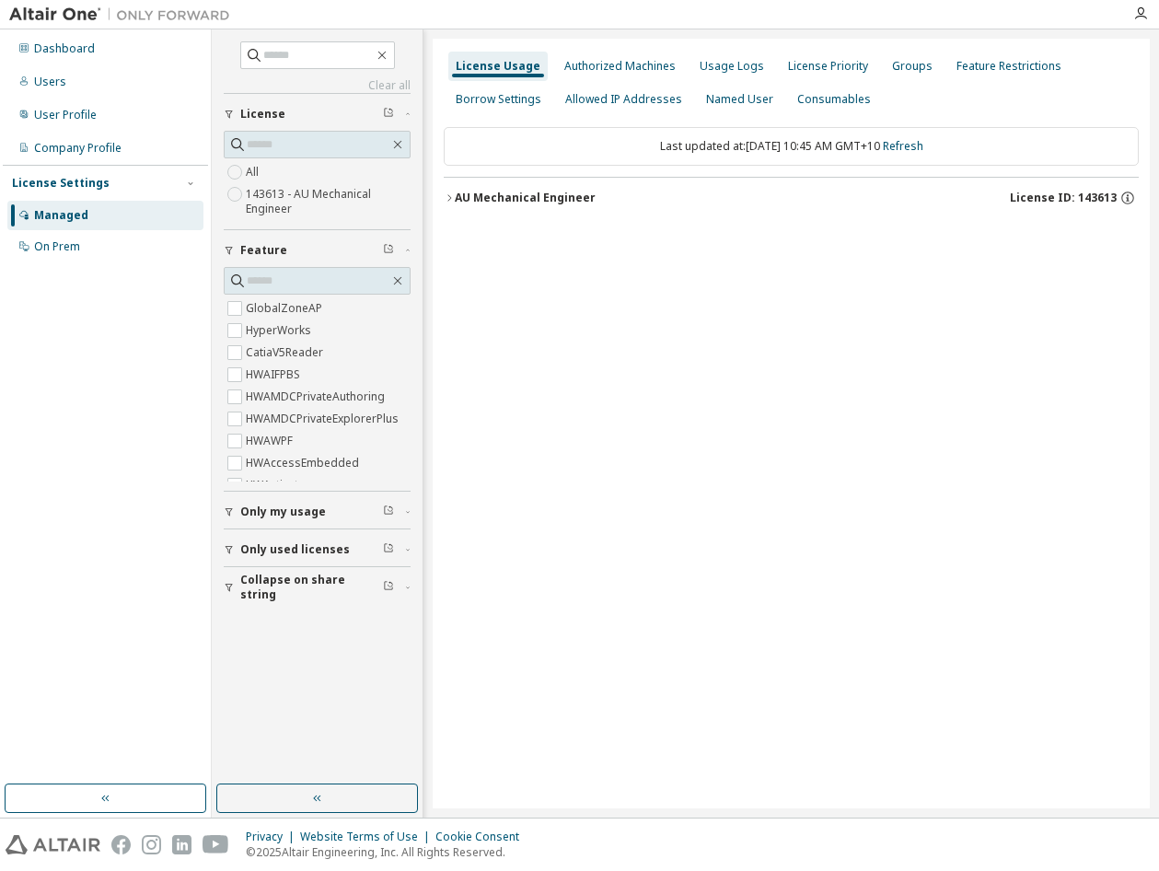
click at [553, 207] on button "AU Mechanical Engineer License ID: 143613" at bounding box center [791, 198] width 695 height 40
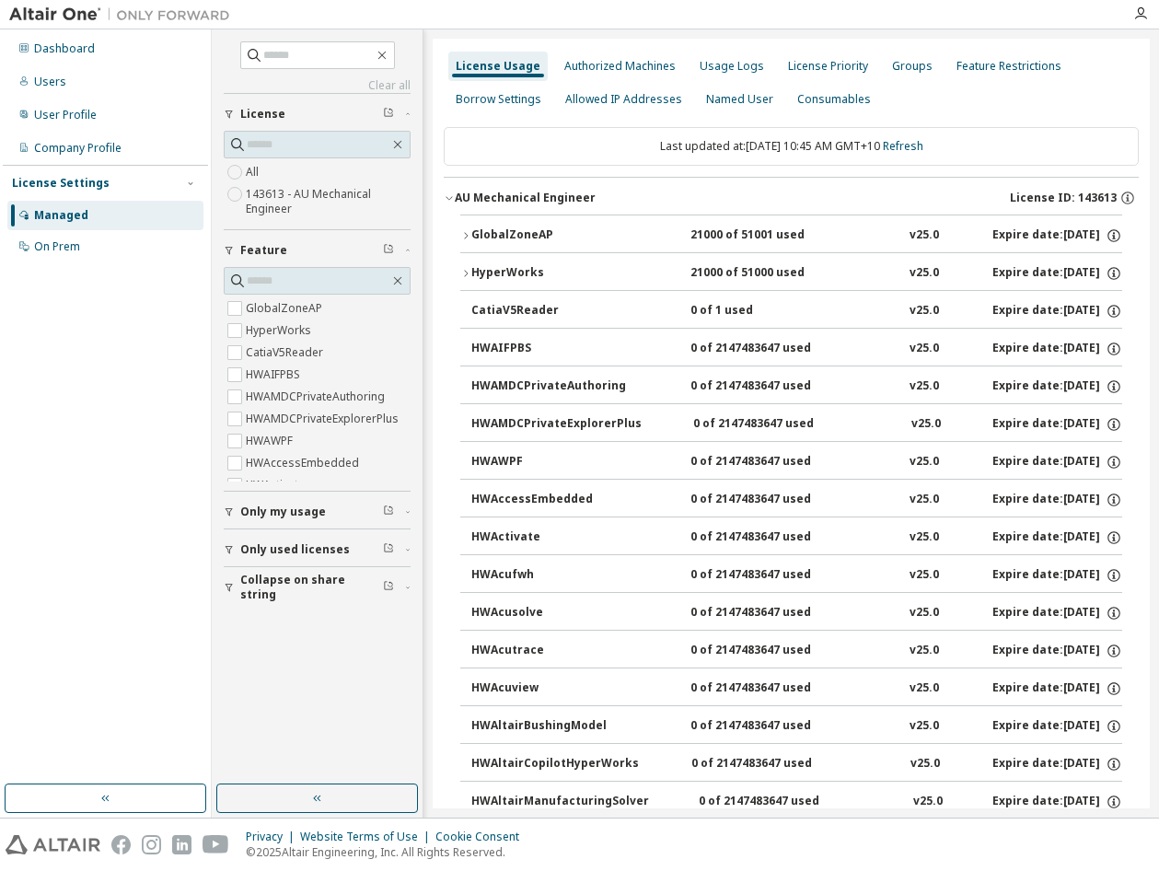
click at [496, 244] on button "GlobalZoneAP 21000 of 51001 used v25.0 Expire date: [DATE]" at bounding box center [791, 235] width 662 height 40
